Goal: Information Seeking & Learning: Learn about a topic

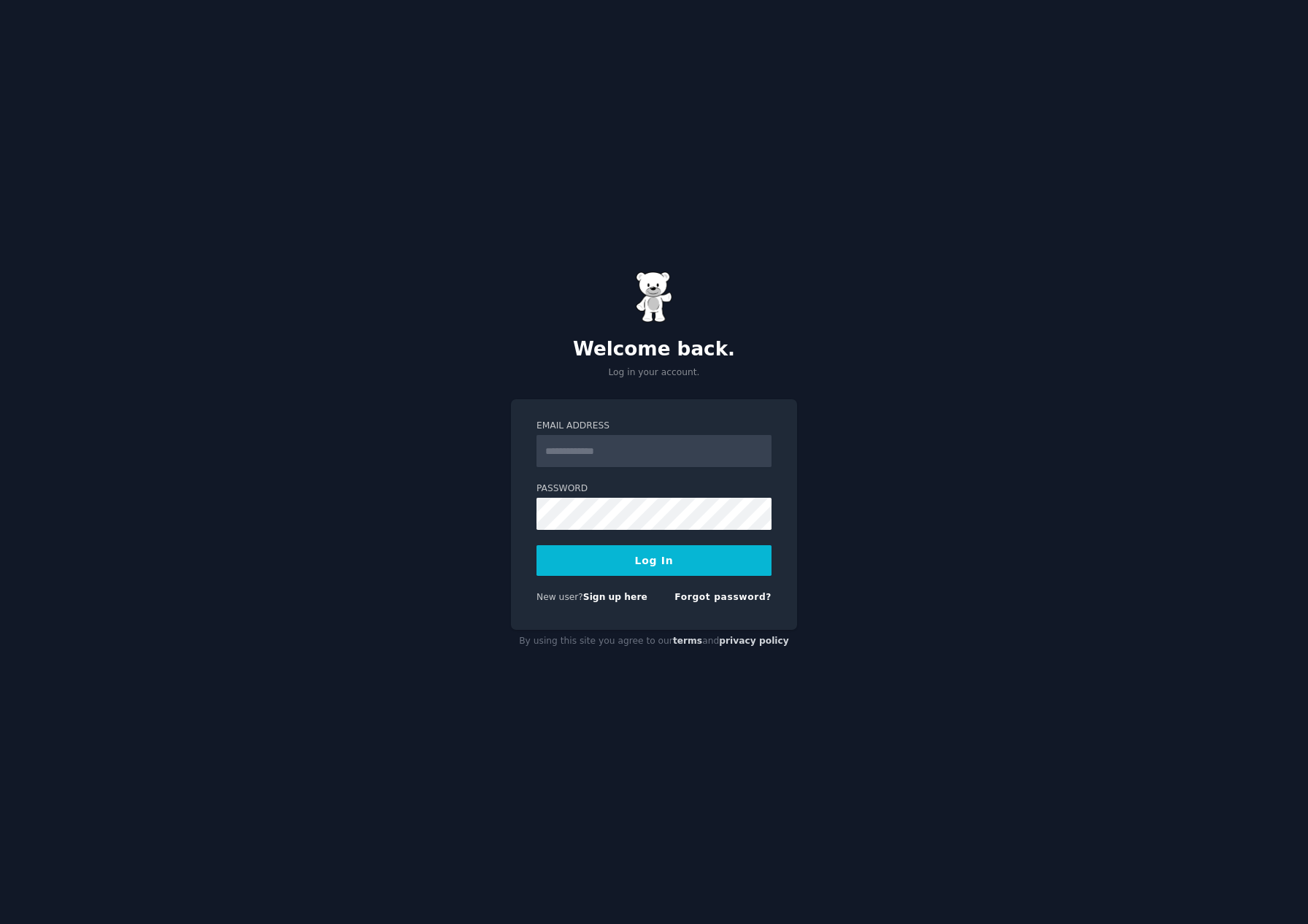
click at [601, 451] on input "Email Address" at bounding box center [654, 451] width 235 height 32
click at [884, 333] on div "Welcome back. Log in your account. Email Address Password Log In New user? Sign…" at bounding box center [654, 462] width 1308 height 924
type input "**********"
click at [650, 564] on button "Log In" at bounding box center [654, 560] width 235 height 31
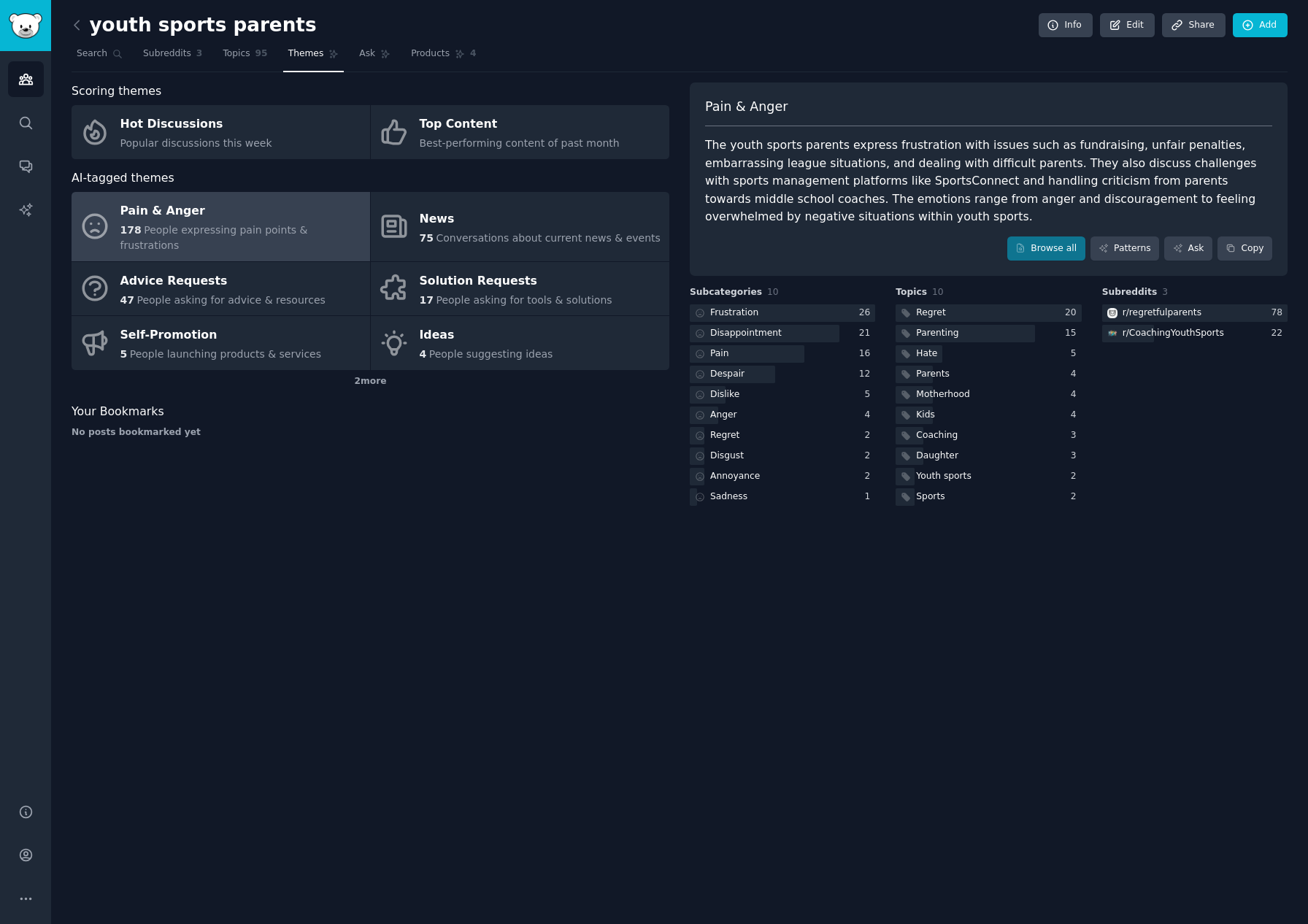
click at [251, 215] on div "Pain & Anger" at bounding box center [242, 211] width 242 height 23
click at [1159, 314] on div "r/ regretfulparents" at bounding box center [1161, 312] width 79 height 13
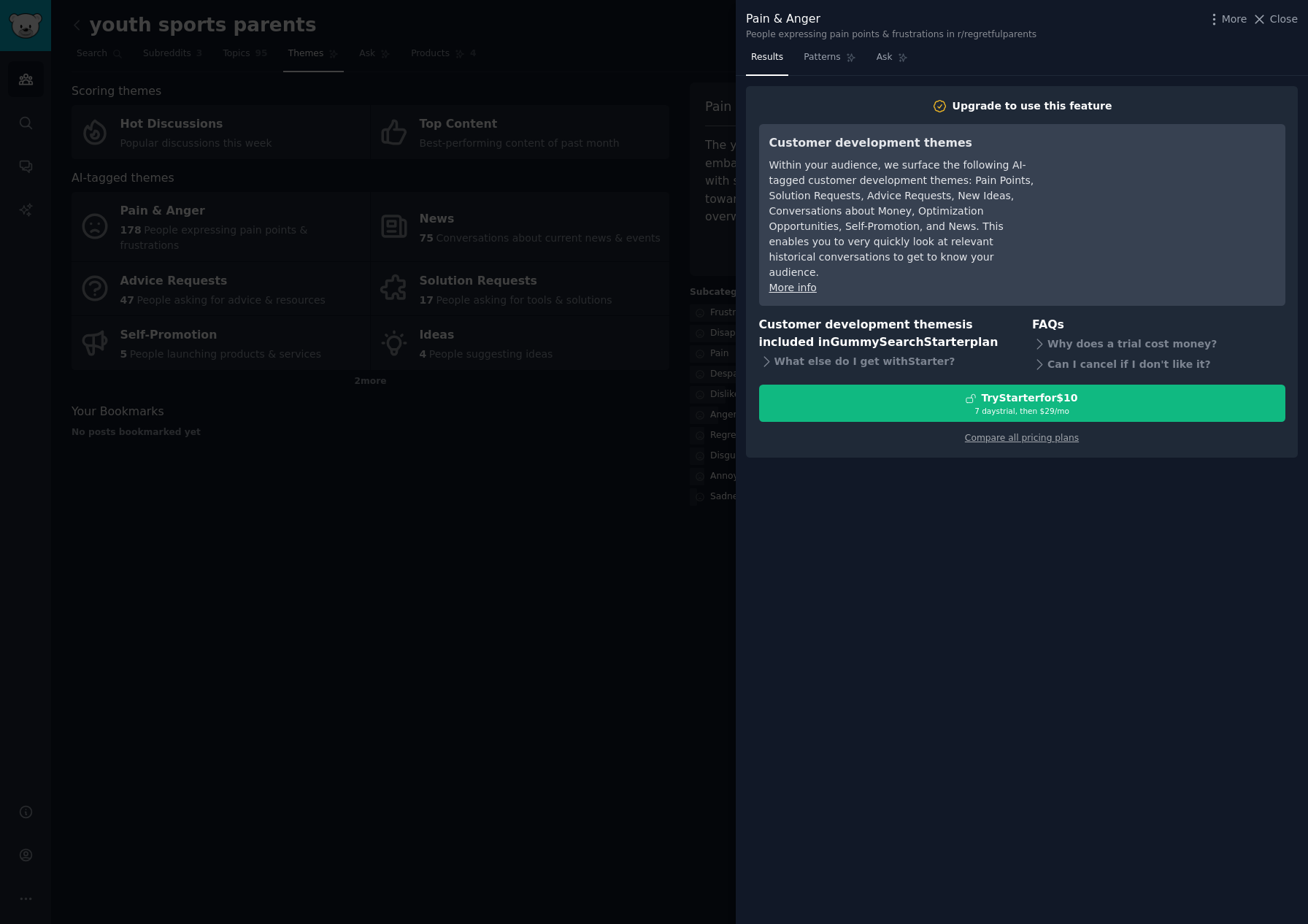
click at [528, 527] on div at bounding box center [654, 462] width 1308 height 924
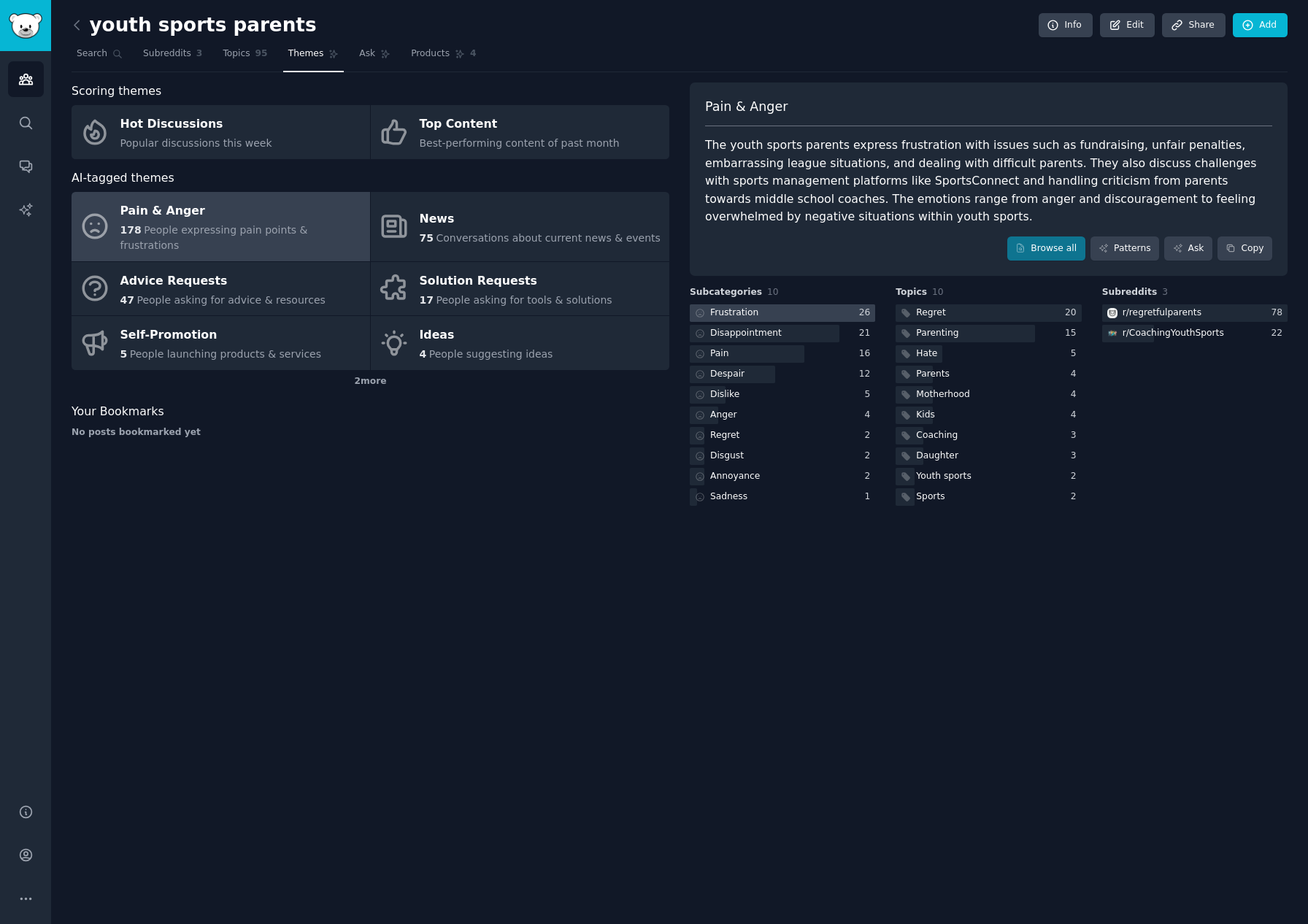
click at [732, 311] on div "Frustration" at bounding box center [734, 312] width 48 height 13
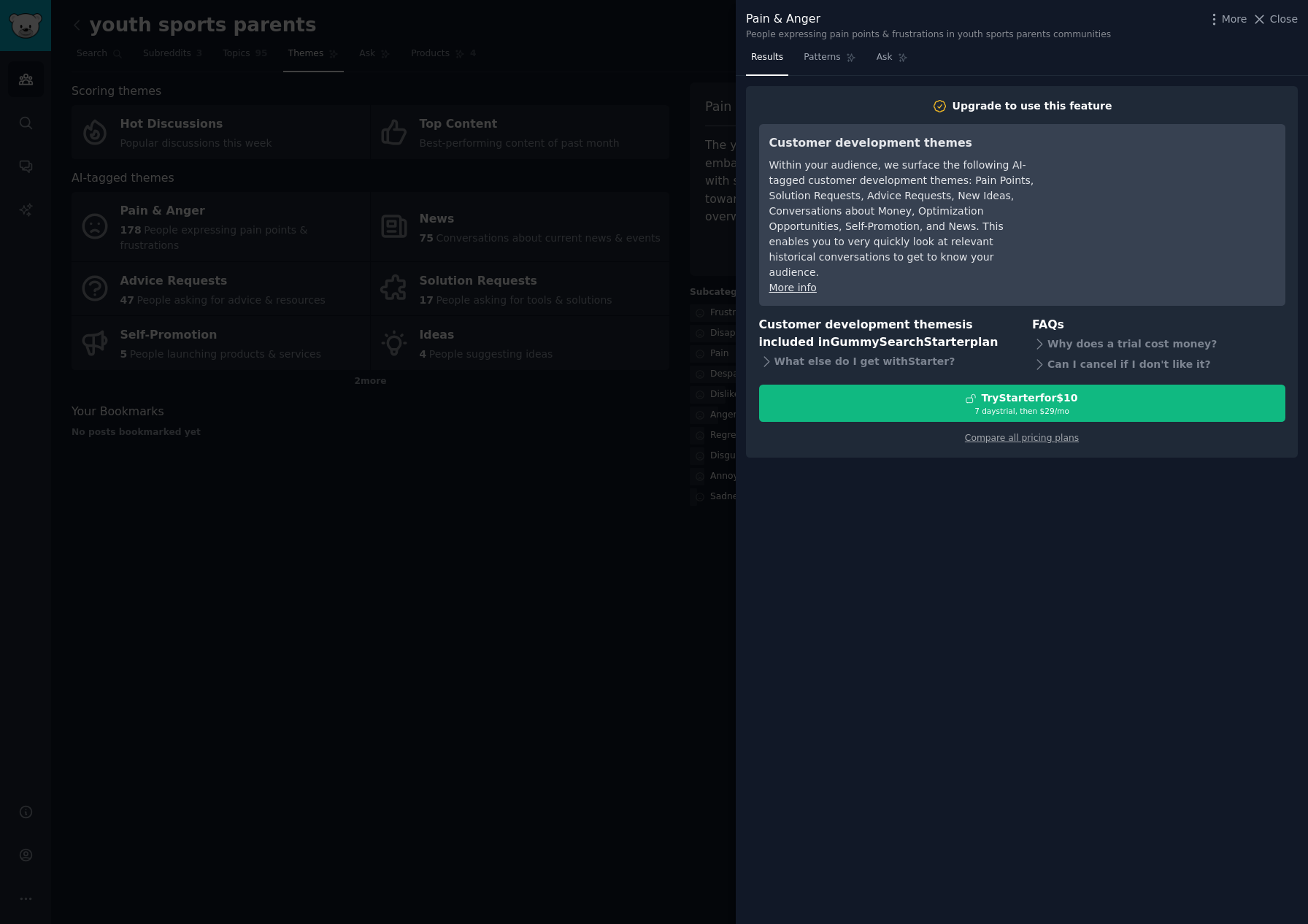
click at [600, 458] on div at bounding box center [654, 462] width 1308 height 924
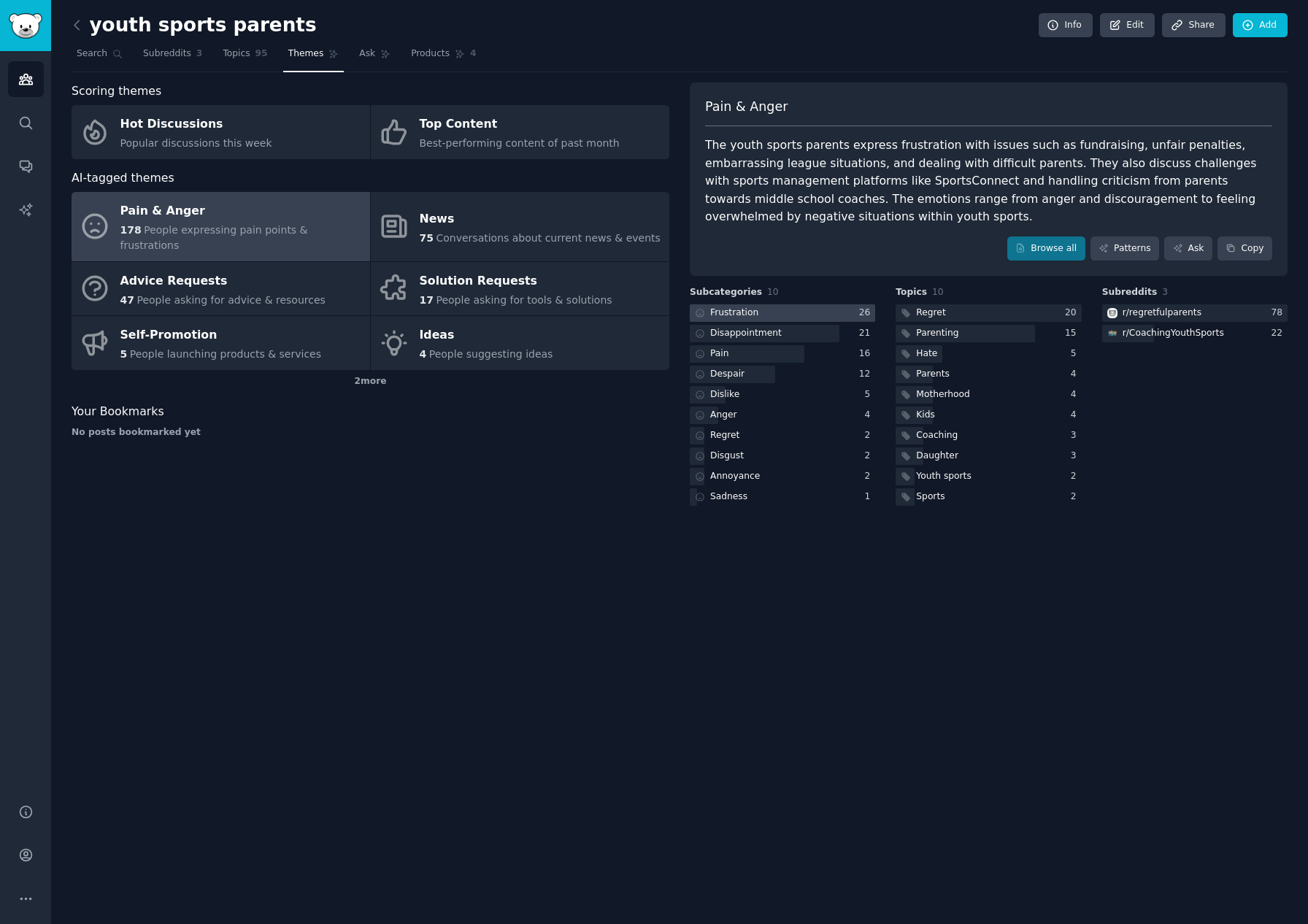
click at [735, 306] on div "Frustration" at bounding box center [734, 312] width 48 height 13
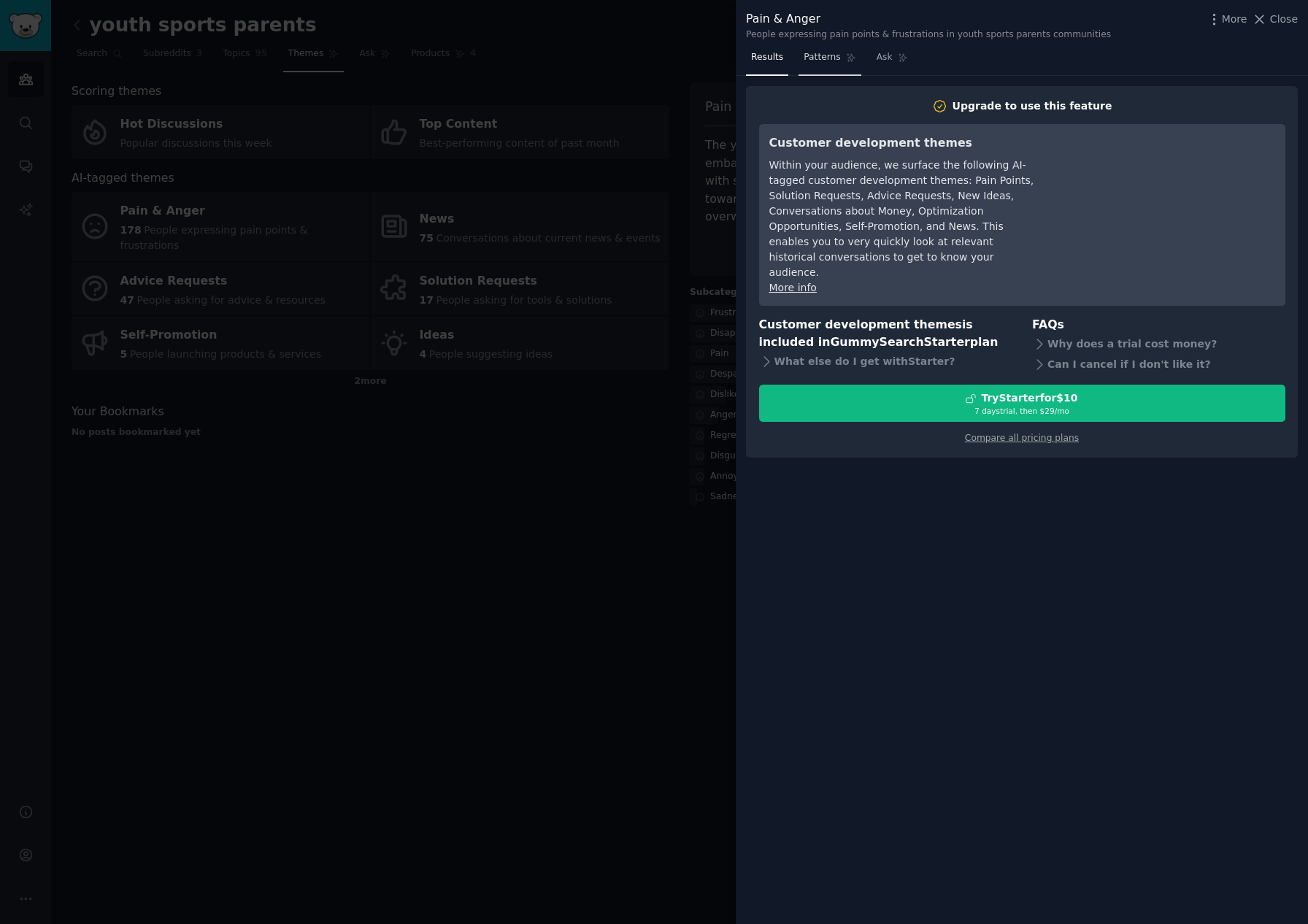
click at [814, 58] on span "Patterns" at bounding box center [822, 57] width 36 height 13
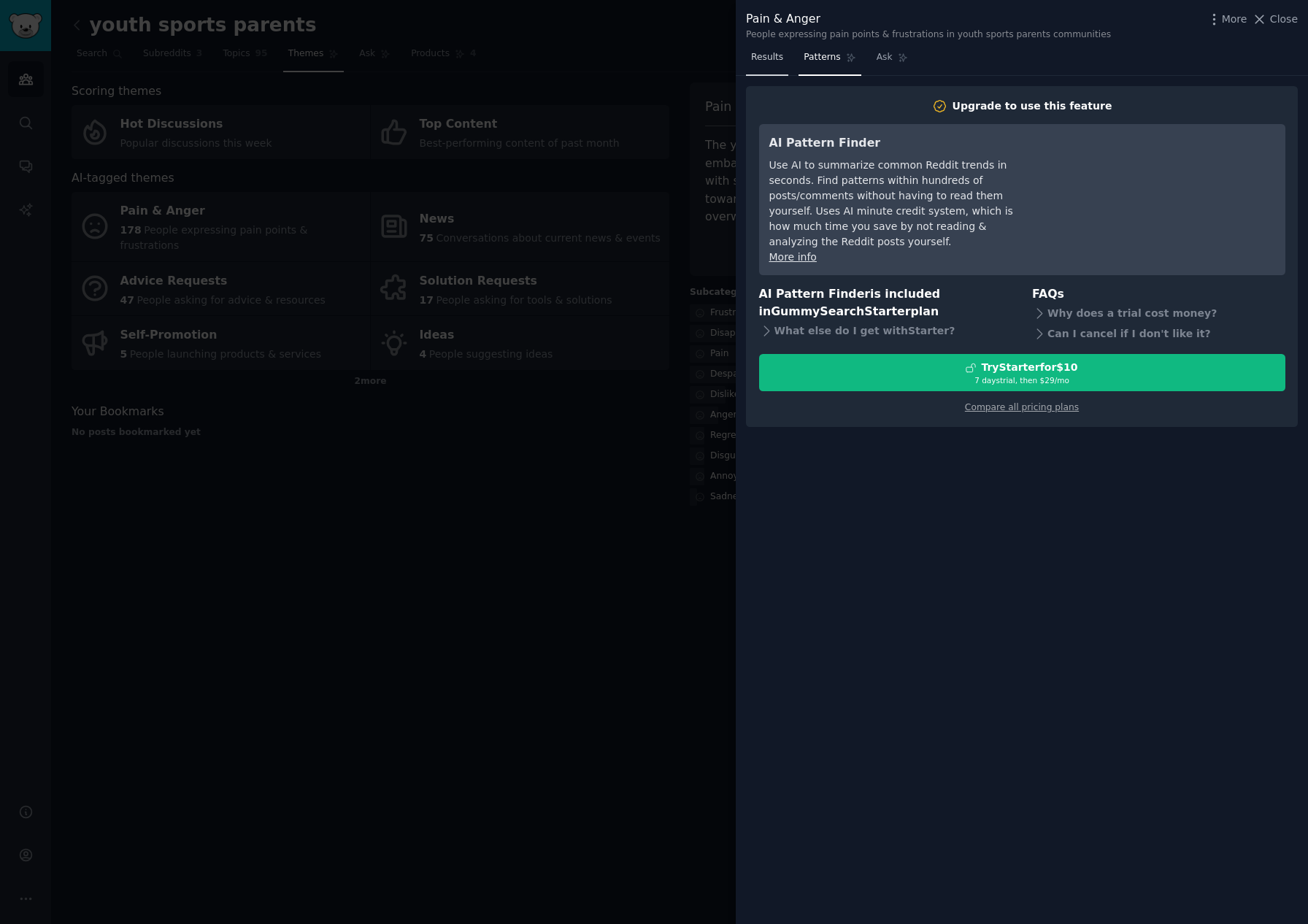
click at [768, 59] on span "Results" at bounding box center [767, 57] width 32 height 13
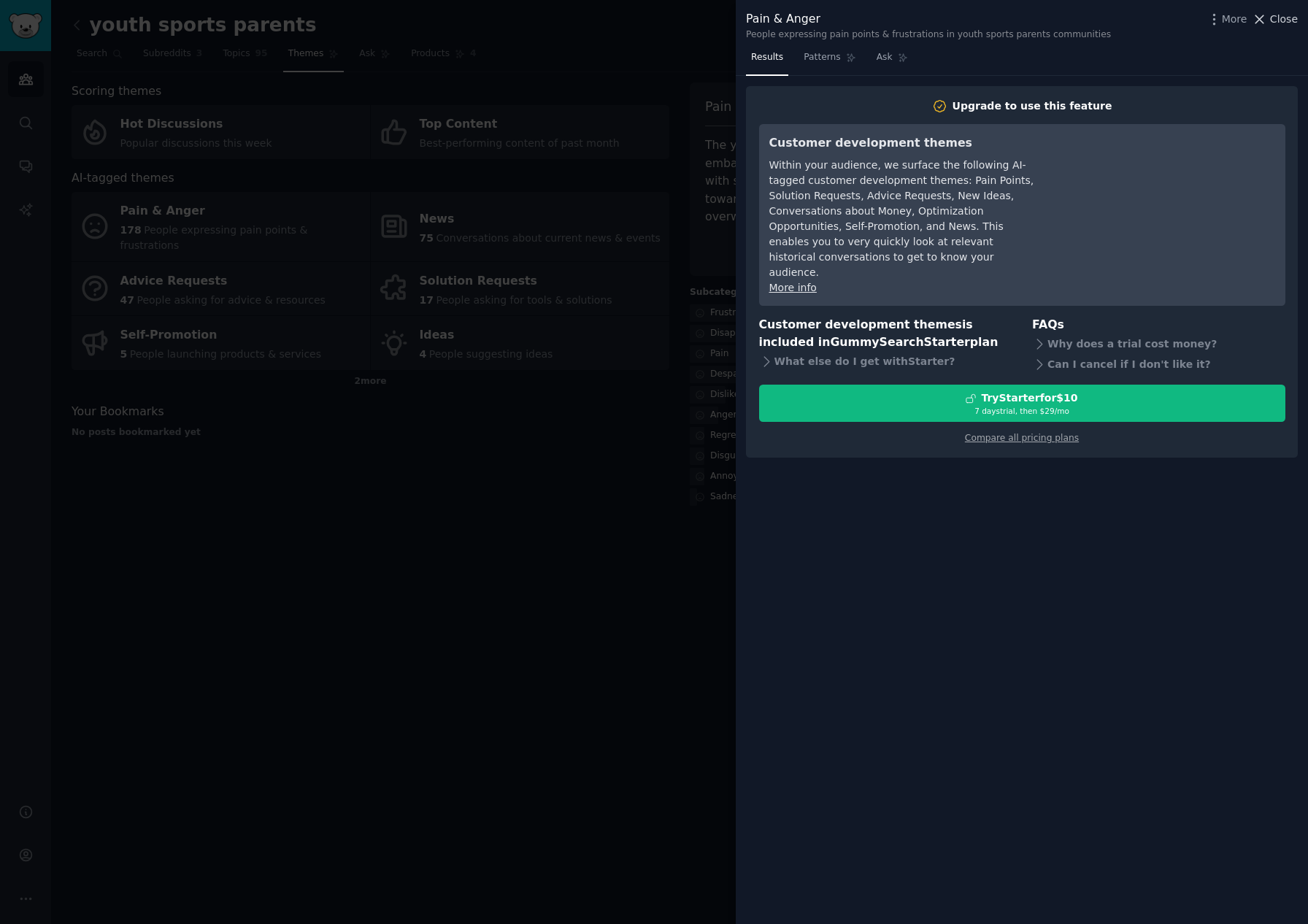
click at [1272, 19] on span "Close" at bounding box center [1283, 20] width 28 height 15
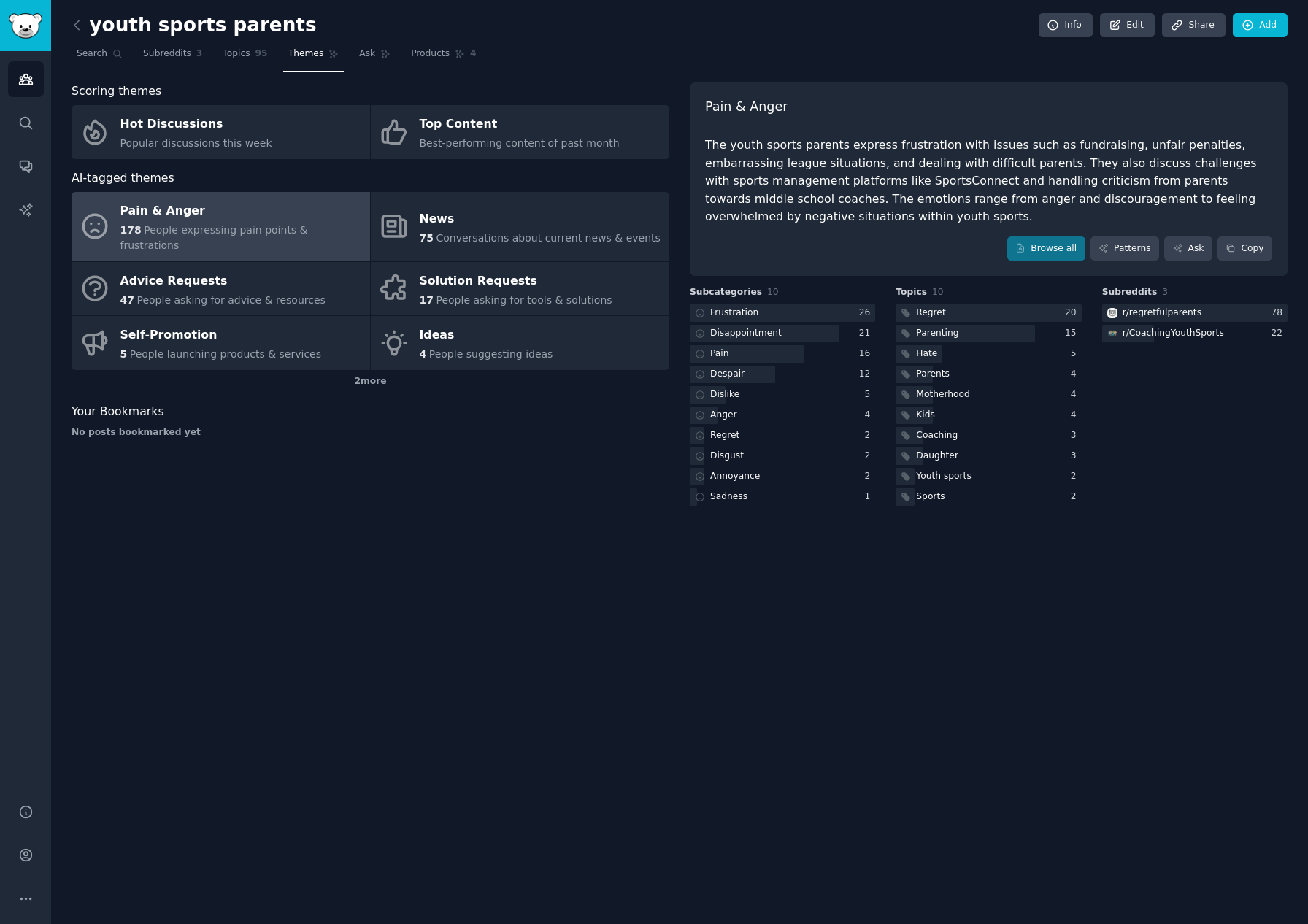
click at [409, 539] on div "youth sports parents Info Edit Share Add Search Subreddits 3 Topics 95 Themes A…" at bounding box center [680, 462] width 1257 height 924
click at [199, 294] on span "People asking for advice & resources" at bounding box center [230, 300] width 188 height 12
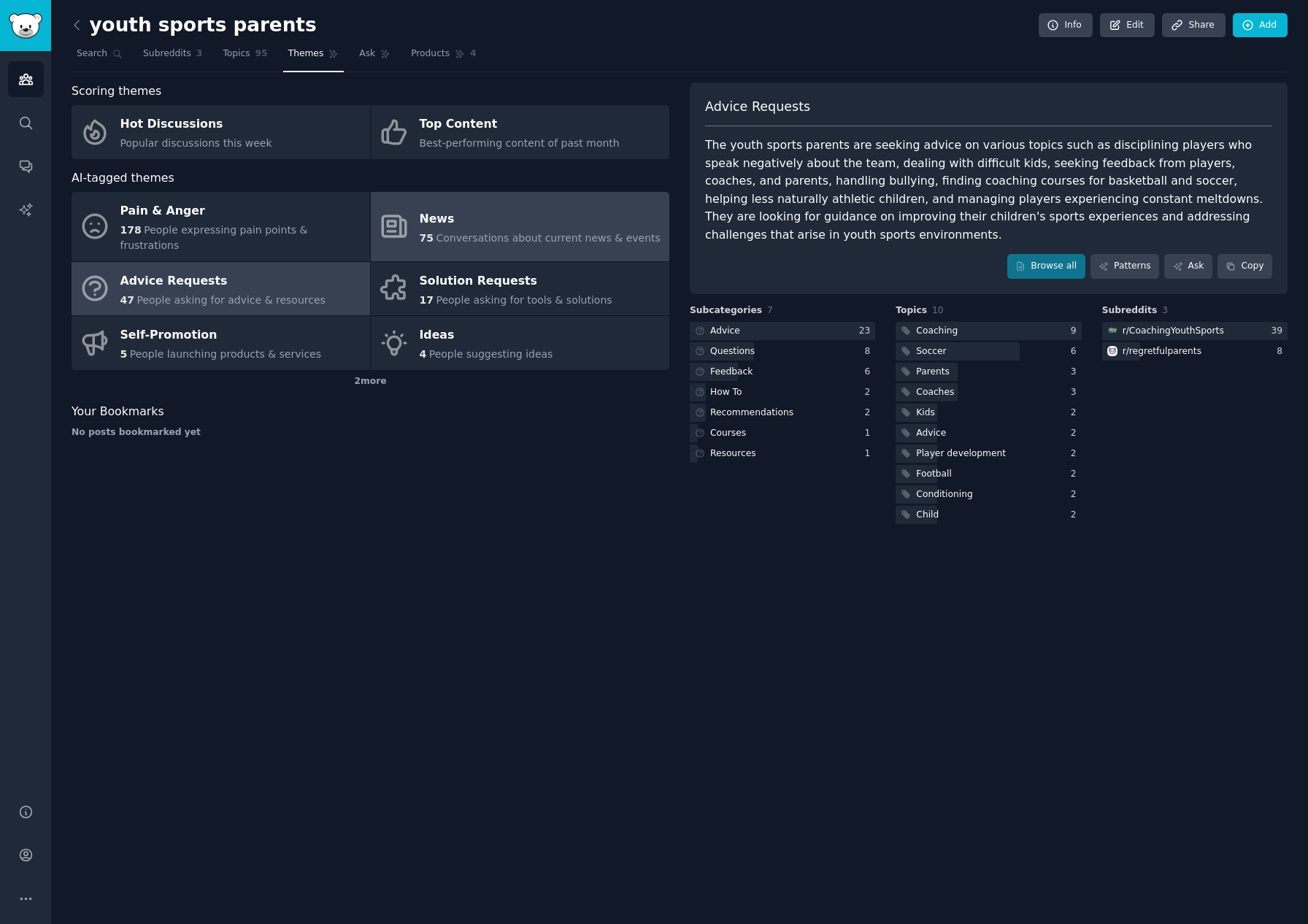
click at [519, 217] on div "News" at bounding box center [540, 218] width 241 height 23
